Goal: Task Accomplishment & Management: Use online tool/utility

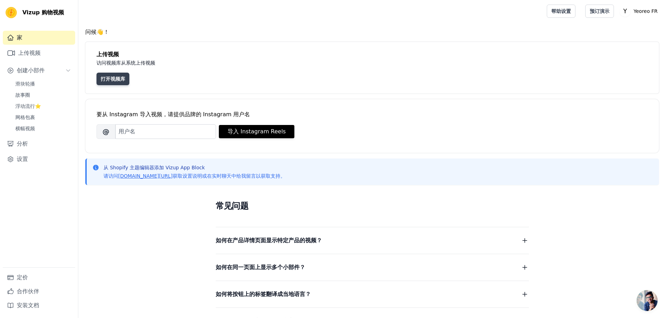
click at [115, 80] on font "打开视频库" at bounding box center [113, 79] width 24 height 6
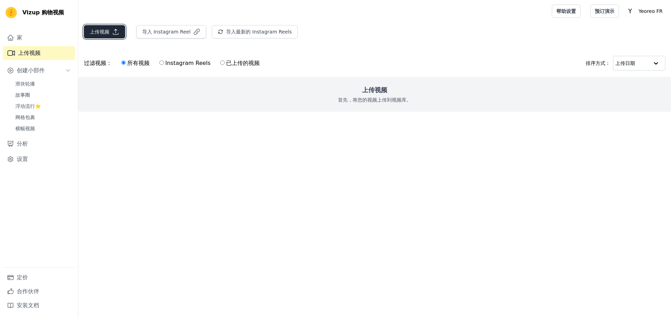
click at [103, 31] on font "上传视频" at bounding box center [100, 32] width 20 height 6
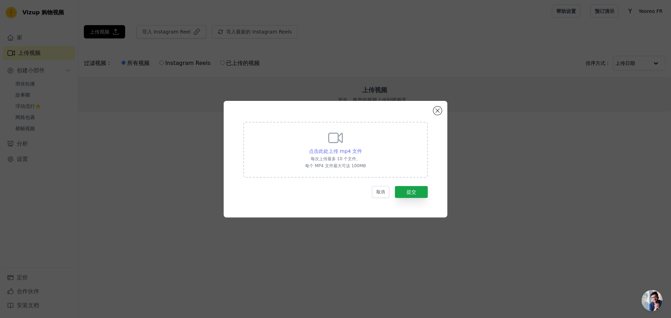
click at [322, 151] on font "点击此处上传 mp4 文件" at bounding box center [335, 152] width 53 height 6
click at [362, 148] on input "点击此处上传 mp4 文件 每次上传最多 10 个文件。 每个 MP4 文件最大可达 100MB" at bounding box center [362, 147] width 0 height 0
type input "C:\fakepath\1588+5588+5296.mp4"
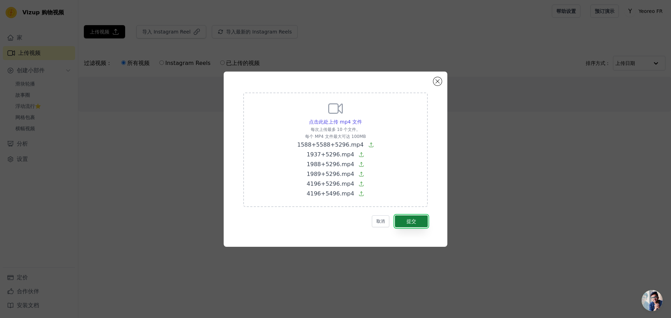
click at [414, 221] on font "提交" at bounding box center [411, 222] width 10 height 6
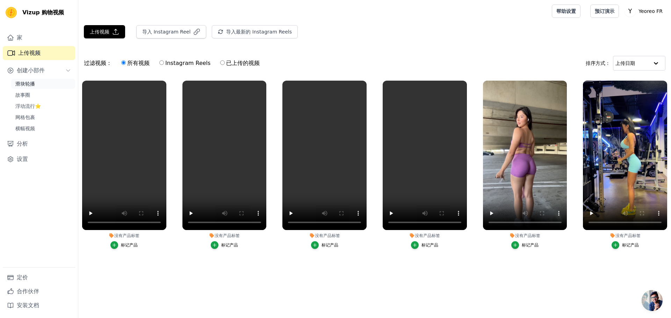
click at [35, 84] on link "滑块轮播" at bounding box center [43, 84] width 64 height 10
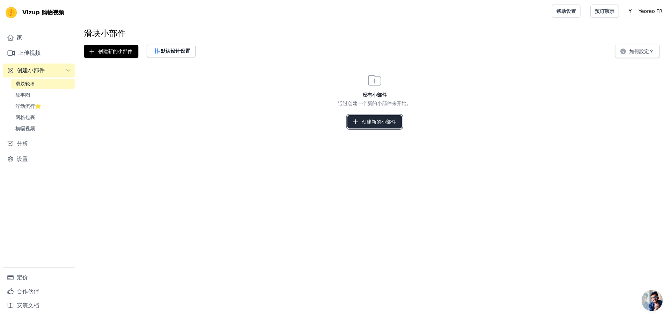
click at [356, 122] on icon "button" at bounding box center [355, 121] width 7 height 7
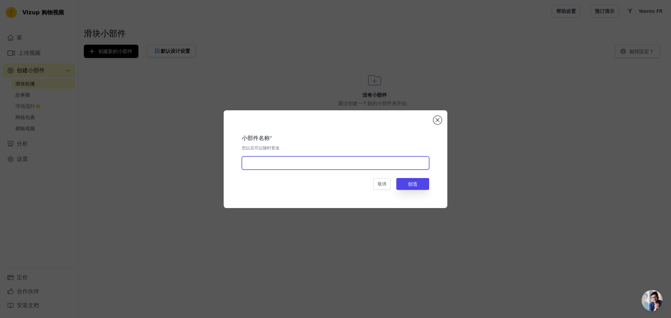
click at [295, 163] on input "text" at bounding box center [335, 163] width 187 height 13
type input "softhue"
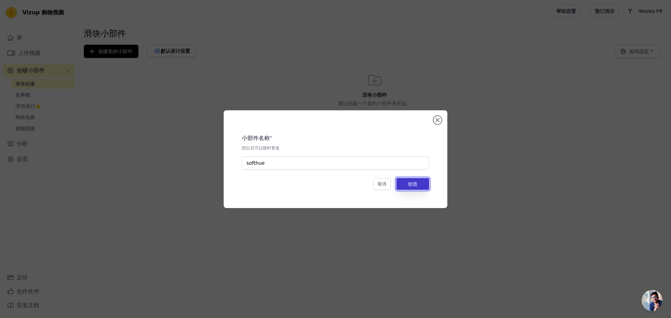
click at [420, 186] on button "创造" at bounding box center [412, 184] width 33 height 12
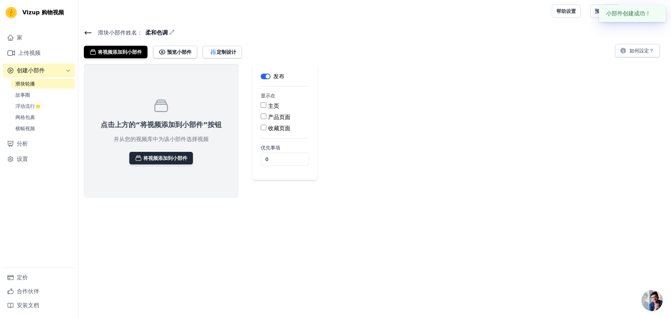
click at [171, 157] on font "将视频添加到小部件" at bounding box center [165, 159] width 44 height 6
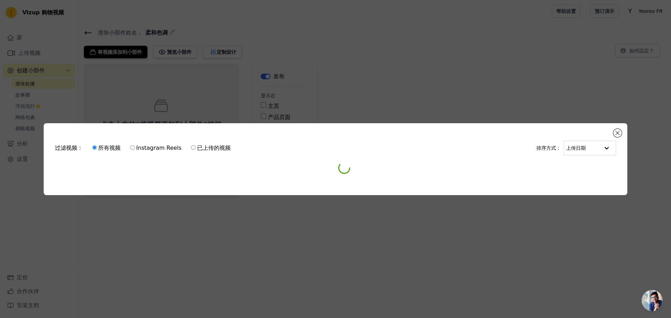
click at [195, 146] on input "已上传的视频" at bounding box center [193, 147] width 5 height 5
radio input "true"
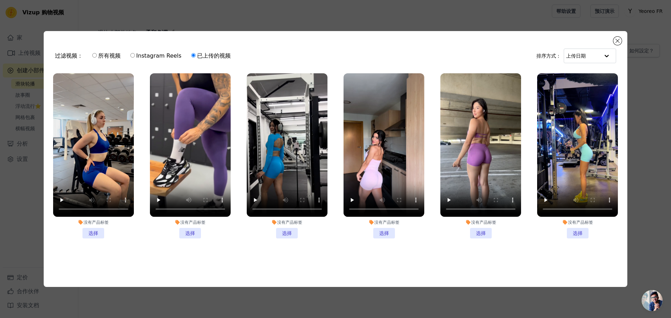
click at [573, 231] on li "没有产品标签 选择" at bounding box center [577, 155] width 81 height 165
click at [0, 0] on input "没有产品标签 选择" at bounding box center [0, 0] width 0 height 0
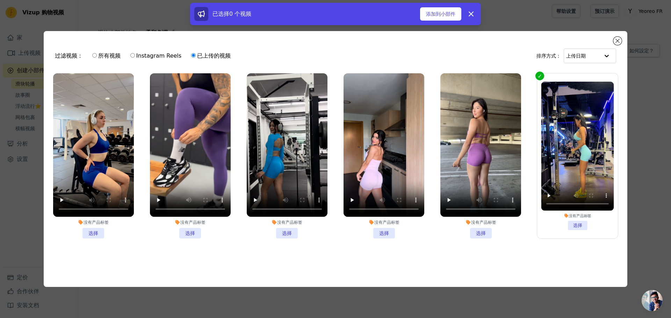
drag, startPoint x: 479, startPoint y: 231, endPoint x: 421, endPoint y: 223, distance: 58.1
click at [478, 231] on li "没有产品标签 选择" at bounding box center [480, 155] width 81 height 165
click at [382, 231] on li "没有产品标签 选择" at bounding box center [384, 155] width 81 height 165
click at [0, 0] on input "没有产品标签 选择" at bounding box center [0, 0] width 0 height 0
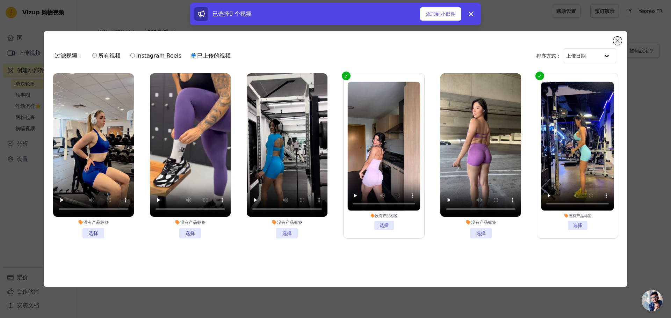
drag, startPoint x: 290, startPoint y: 235, endPoint x: 279, endPoint y: 232, distance: 11.3
click at [289, 235] on li "没有产品标签 选择" at bounding box center [287, 155] width 81 height 165
click at [280, 231] on li "没有产品标签 选择" at bounding box center [287, 155] width 81 height 165
click at [0, 0] on input "没有产品标签 选择" at bounding box center [0, 0] width 0 height 0
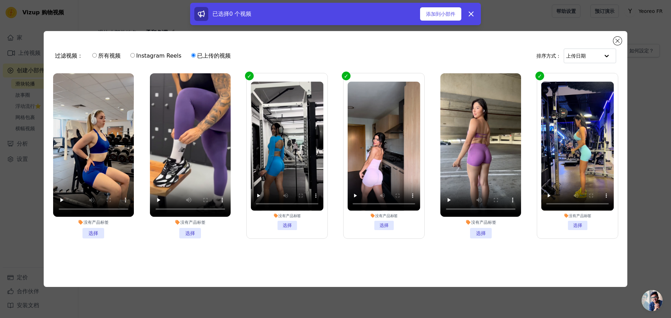
click at [188, 232] on li "没有产品标签 选择" at bounding box center [190, 155] width 81 height 165
click at [0, 0] on input "没有产品标签 选择" at bounding box center [0, 0] width 0 height 0
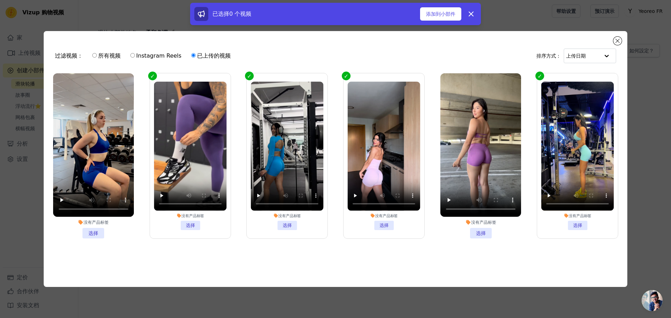
click at [94, 229] on li "没有产品标签 选择" at bounding box center [93, 155] width 81 height 165
click at [0, 0] on input "没有产品标签 选择" at bounding box center [0, 0] width 0 height 0
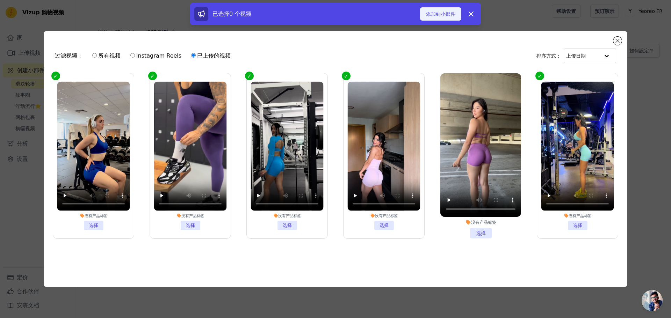
click at [434, 13] on font "添加到小部件" at bounding box center [440, 14] width 29 height 6
click at [483, 233] on li "没有产品标签 选择" at bounding box center [480, 155] width 81 height 165
click at [0, 0] on input "没有产品标签 选择" at bounding box center [0, 0] width 0 height 0
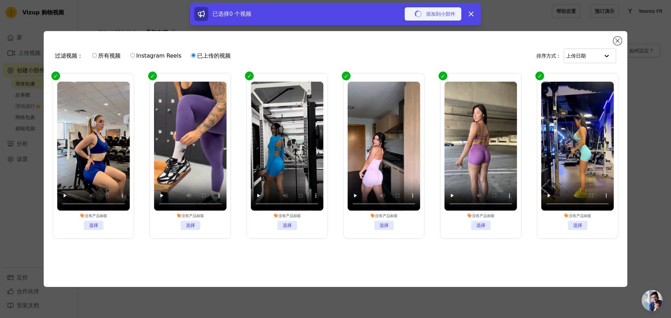
click at [441, 16] on font "添加到小部件" at bounding box center [440, 14] width 29 height 6
click at [474, 15] on icon at bounding box center [471, 14] width 8 height 8
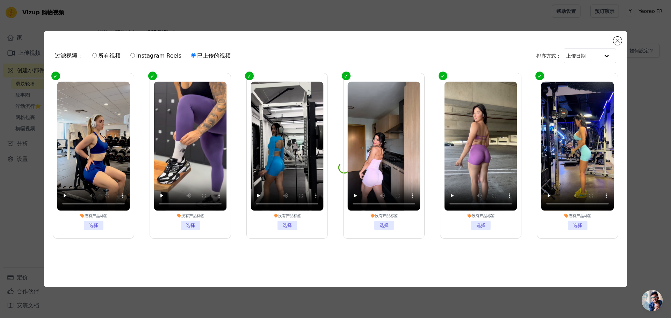
click at [478, 224] on li "没有产品标签 选择" at bounding box center [481, 156] width 73 height 149
click at [0, 0] on input "没有产品标签 选择" at bounding box center [0, 0] width 0 height 0
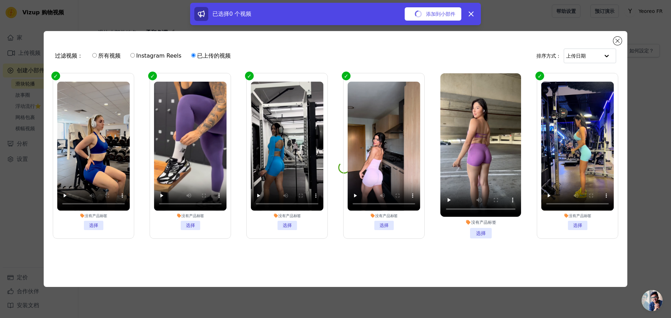
click at [478, 228] on li "没有产品标签 选择" at bounding box center [480, 155] width 81 height 165
click at [0, 0] on input "没有产品标签 选择" at bounding box center [0, 0] width 0 height 0
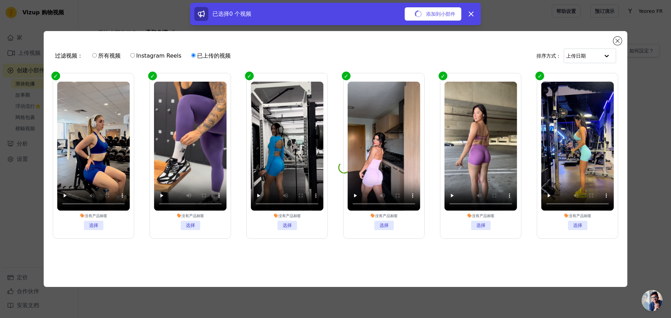
click at [433, 7] on div "已选择0 个 视频 添加到小部件 解雇" at bounding box center [335, 14] width 282 height 14
click at [431, 12] on font "添加到小部件" at bounding box center [440, 14] width 29 height 6
click at [615, 38] on button "关闭模式" at bounding box center [617, 41] width 8 height 8
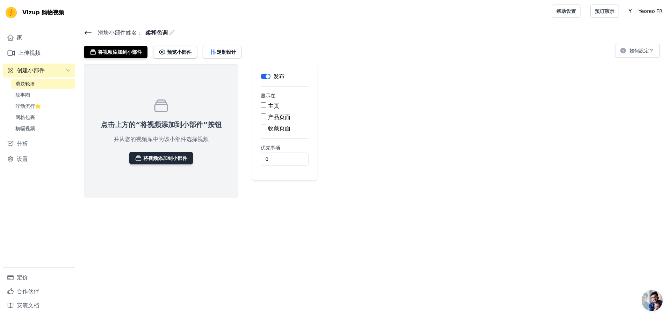
click at [176, 156] on font "将视频添加到小部件" at bounding box center [165, 159] width 44 height 6
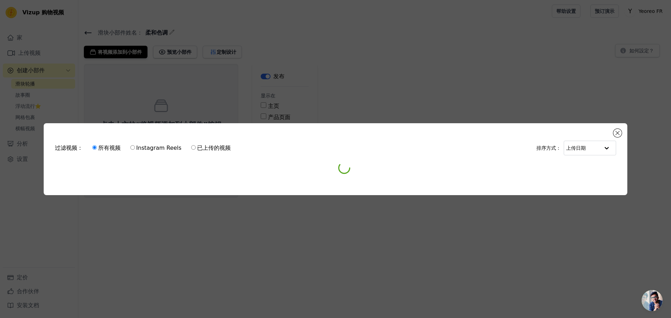
click at [199, 149] on font "已上传的视频" at bounding box center [214, 148] width 34 height 7
click at [196, 149] on input "已上传的视频" at bounding box center [193, 147] width 5 height 5
radio input "true"
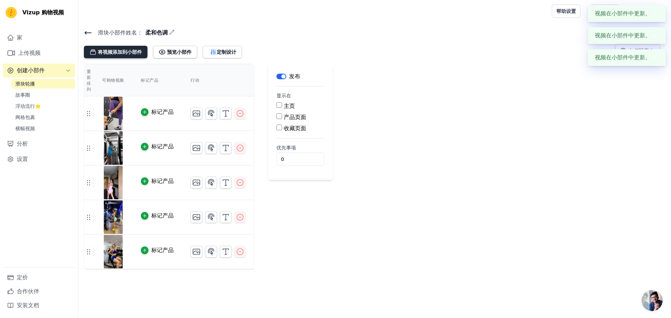
click at [123, 54] on font "将视频添加到小部件" at bounding box center [120, 52] width 44 height 6
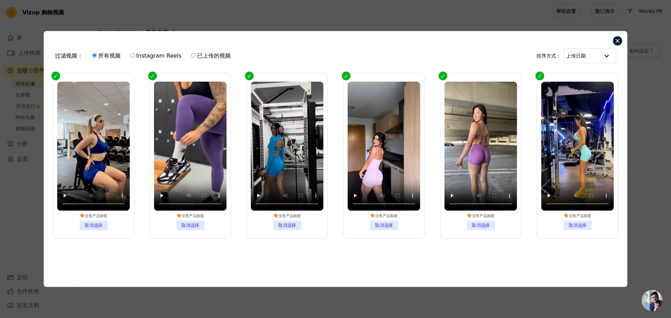
click at [616, 39] on button "关闭模式" at bounding box center [617, 41] width 8 height 8
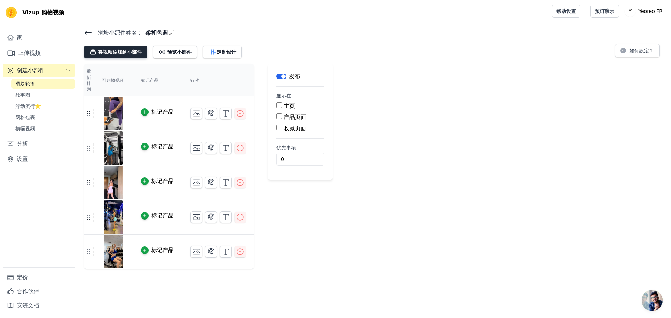
click at [118, 54] on font "将视频添加到小部件" at bounding box center [120, 52] width 44 height 6
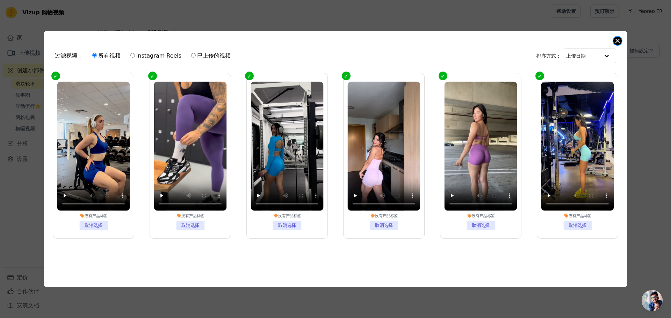
click at [615, 37] on button "关闭模式" at bounding box center [617, 41] width 8 height 8
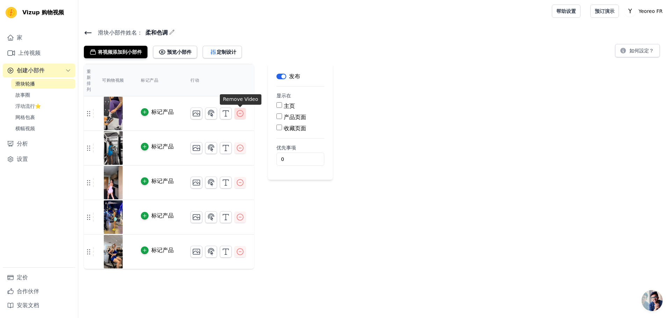
click at [240, 115] on icon "button" at bounding box center [240, 113] width 8 height 8
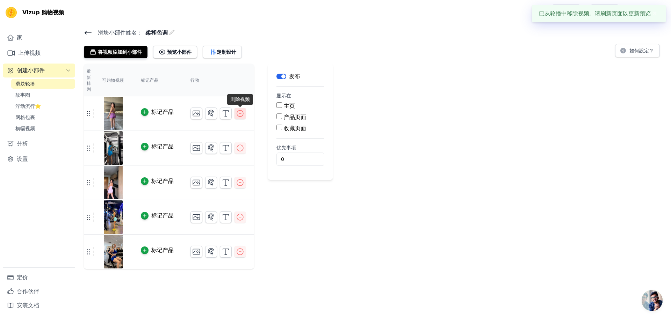
click at [243, 115] on icon "button" at bounding box center [240, 113] width 6 height 6
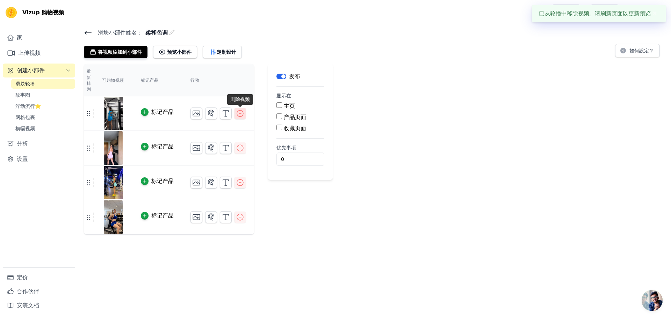
click at [240, 114] on icon "button" at bounding box center [240, 113] width 8 height 8
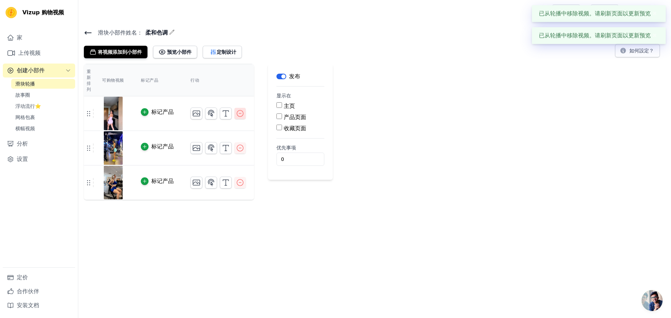
click at [240, 115] on icon "button" at bounding box center [240, 113] width 8 height 8
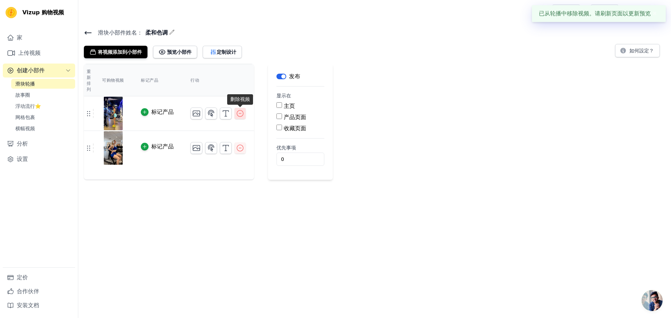
click at [239, 115] on icon "button" at bounding box center [240, 113] width 8 height 8
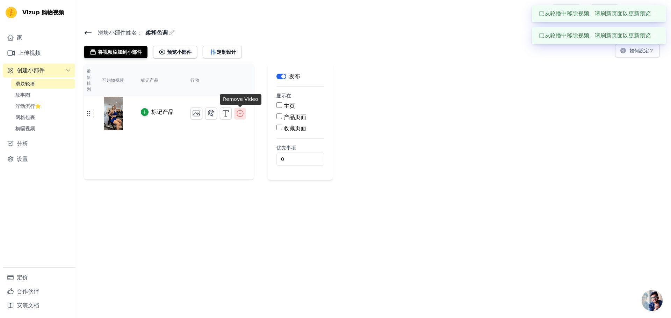
click at [242, 115] on icon "button" at bounding box center [240, 113] width 8 height 8
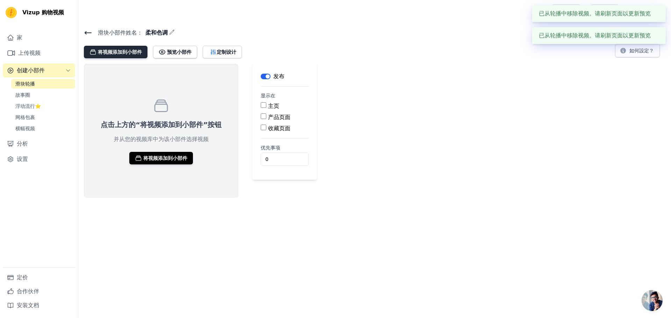
click at [113, 53] on font "将视频添加到小部件" at bounding box center [120, 52] width 44 height 6
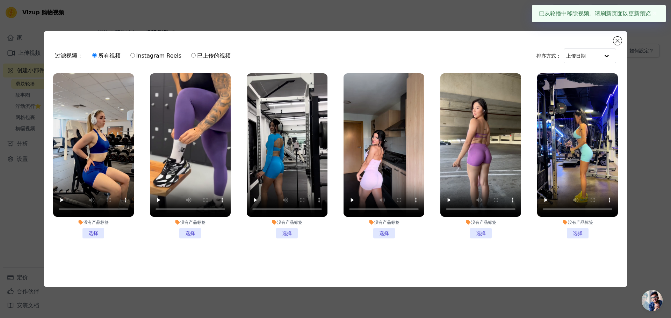
click at [91, 229] on li "没有产品标签 选择" at bounding box center [93, 155] width 81 height 165
click at [0, 0] on input "没有产品标签 选择" at bounding box center [0, 0] width 0 height 0
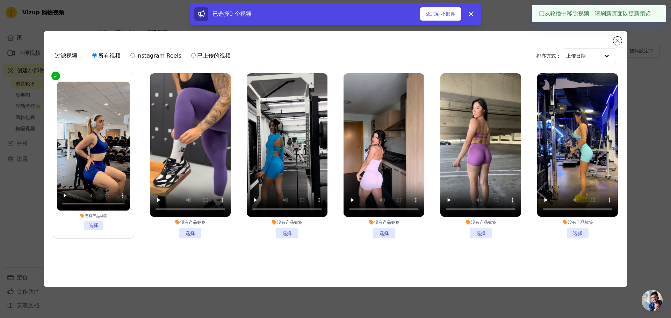
click at [189, 233] on li "没有产品标签 选择" at bounding box center [190, 155] width 81 height 165
click at [0, 0] on input "没有产品标签 选择" at bounding box center [0, 0] width 0 height 0
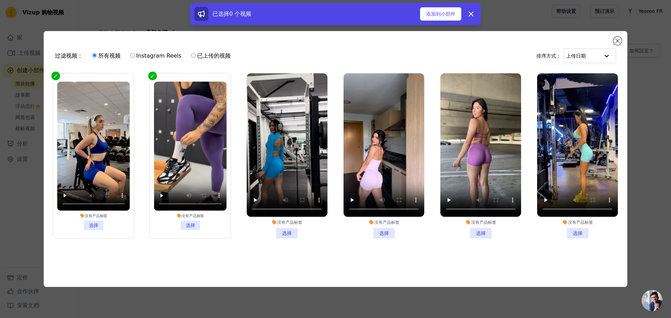
click at [286, 234] on li "没有产品标签 选择" at bounding box center [287, 155] width 81 height 165
click at [0, 0] on input "没有产品标签 选择" at bounding box center [0, 0] width 0 height 0
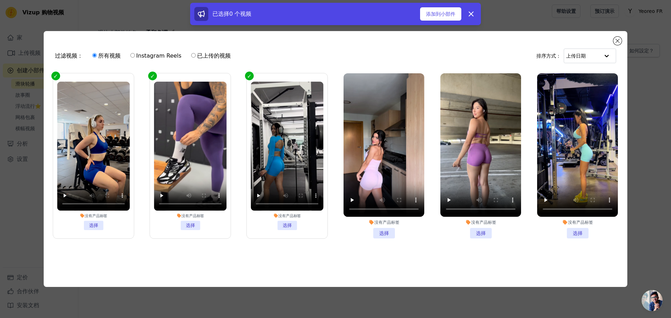
click at [379, 228] on li "没有产品标签 选择" at bounding box center [384, 155] width 81 height 165
click at [0, 0] on input "没有产品标签 选择" at bounding box center [0, 0] width 0 height 0
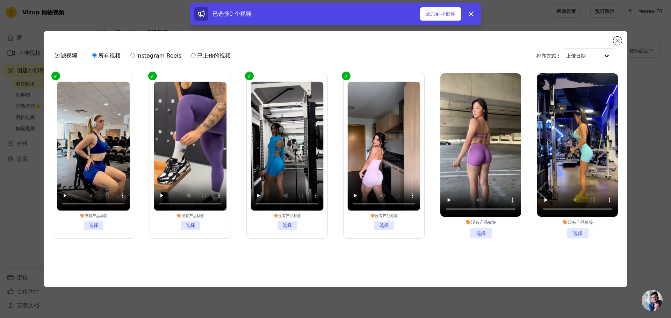
drag, startPoint x: 476, startPoint y: 230, endPoint x: 489, endPoint y: 231, distance: 13.3
click at [481, 230] on li "没有产品标签 选择" at bounding box center [480, 155] width 81 height 165
click at [485, 227] on li "没有产品标签 选择" at bounding box center [480, 155] width 81 height 165
click at [0, 0] on input "没有产品标签 选择" at bounding box center [0, 0] width 0 height 0
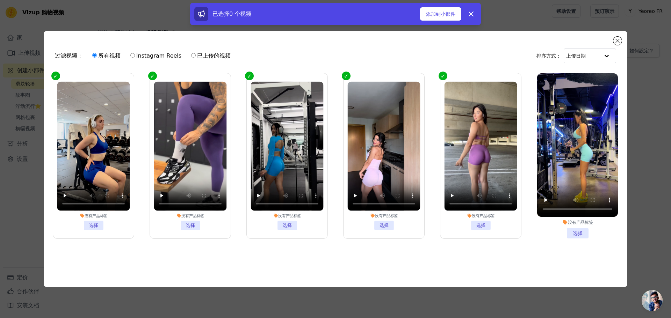
click at [572, 232] on li "没有产品标签 选择" at bounding box center [577, 155] width 81 height 165
click at [0, 0] on input "没有产品标签 选择" at bounding box center [0, 0] width 0 height 0
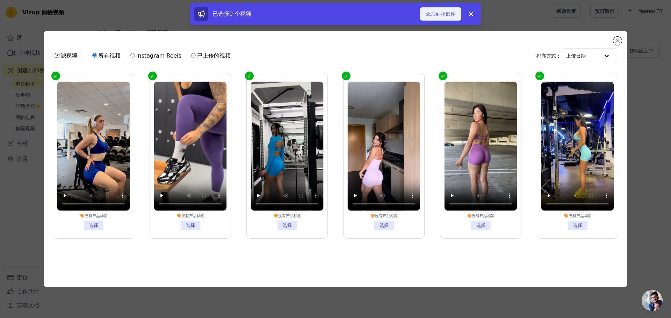
click at [441, 15] on font "添加到小部件" at bounding box center [440, 14] width 29 height 6
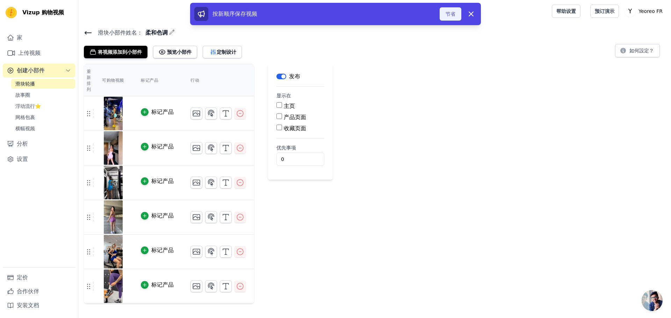
click at [449, 16] on font "节省" at bounding box center [451, 14] width 10 height 6
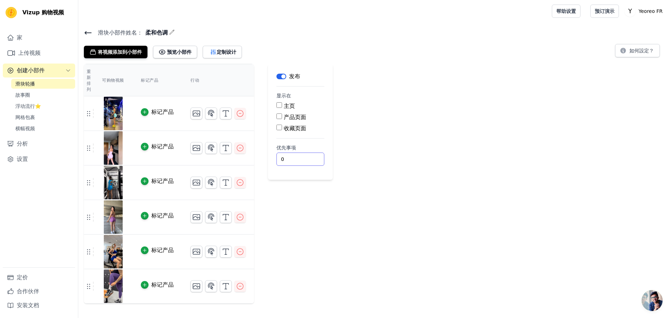
click at [559, 190] on div "重新排列 可购物视频 标记产品 行动 标记产品 标记产品 标记产品 标记产品 标记产品 标记产品 按新顺序保存视频 节省 解雇 标签 发布 显示在 主页 产品…" at bounding box center [374, 184] width 593 height 240
click at [370, 187] on div "重新排列 可购物视频 标记产品 行动 标记产品 标记产品 标记产品 标记产品 标记产品 标记产品 按新顺序保存视频 节省 解雇 标签 发布 显示在 主页 产品…" at bounding box center [374, 184] width 593 height 240
click at [231, 55] on button "定制设计" at bounding box center [222, 52] width 39 height 13
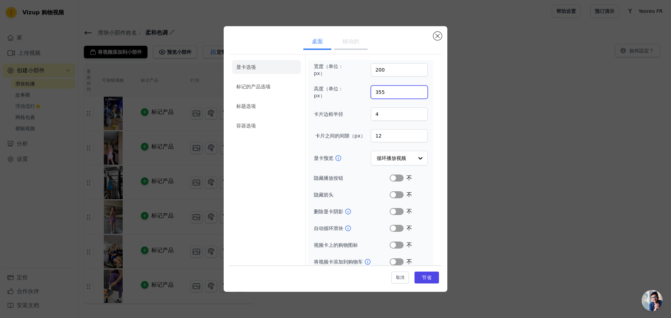
drag, startPoint x: 383, startPoint y: 91, endPoint x: 375, endPoint y: 91, distance: 8.0
click at [375, 91] on input "355" at bounding box center [399, 92] width 57 height 13
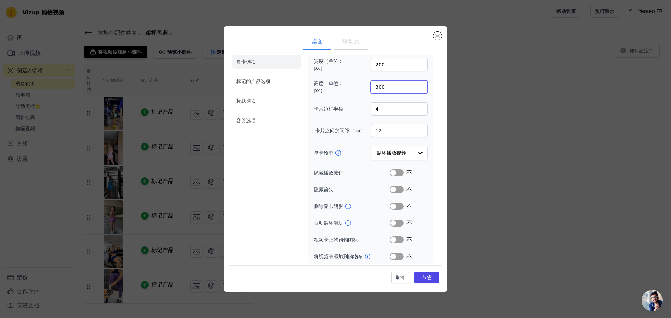
scroll to position [6, 0]
type input "300"
click at [422, 281] on font "节省" at bounding box center [427, 278] width 10 height 6
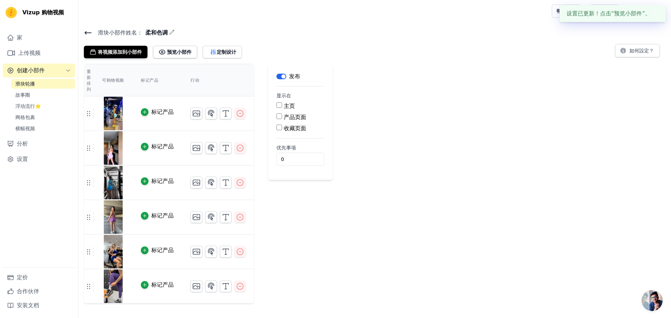
click at [655, 13] on font "✖" at bounding box center [654, 13] width 5 height 7
